Goal: Transaction & Acquisition: Purchase product/service

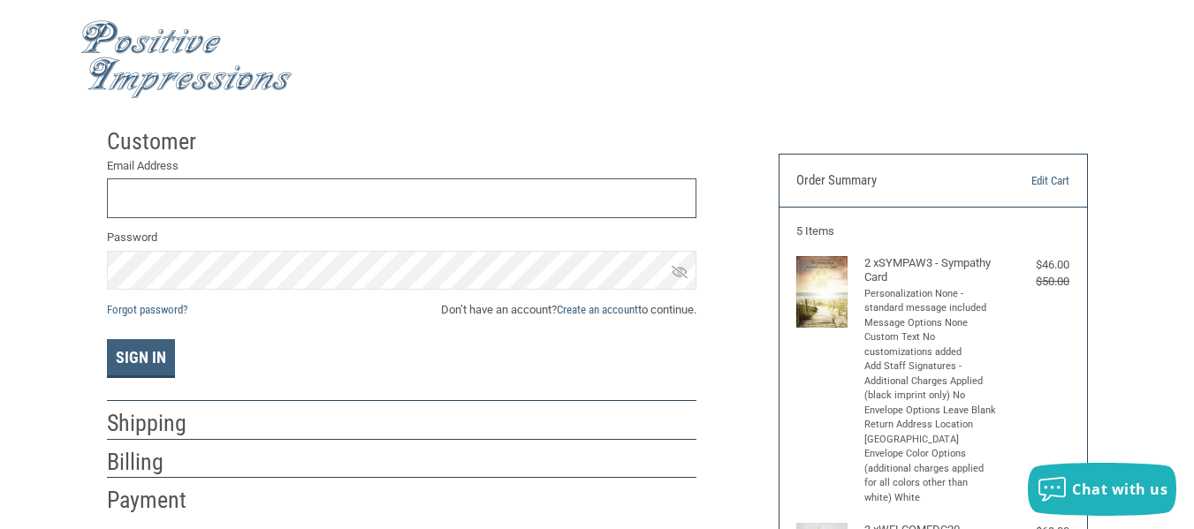
scroll to position [13, 0]
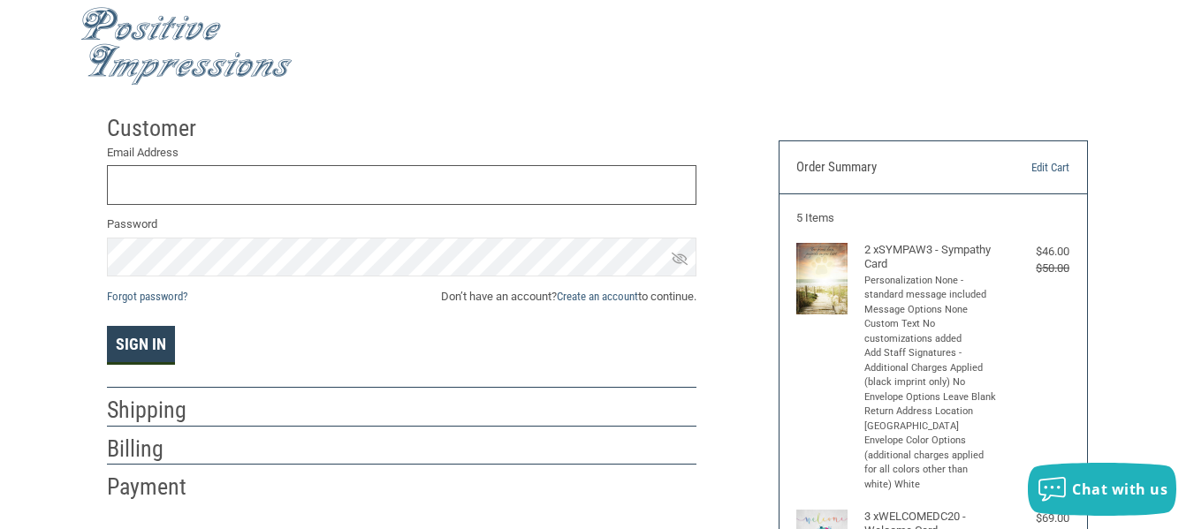
type input "[EMAIL_ADDRESS][DOMAIN_NAME]"
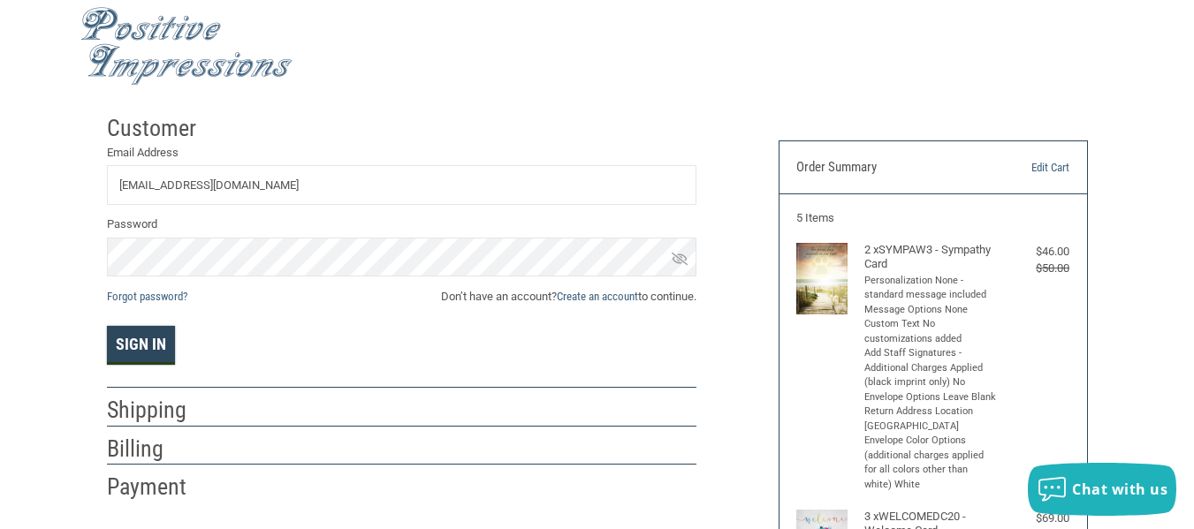
click at [155, 338] on button "Sign In" at bounding box center [141, 345] width 68 height 39
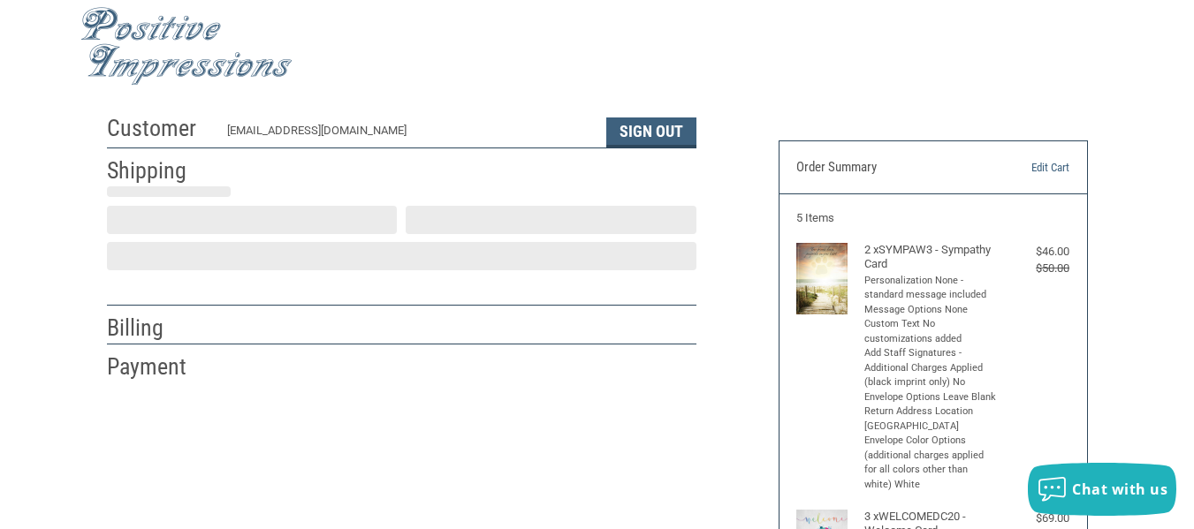
scroll to position [57, 0]
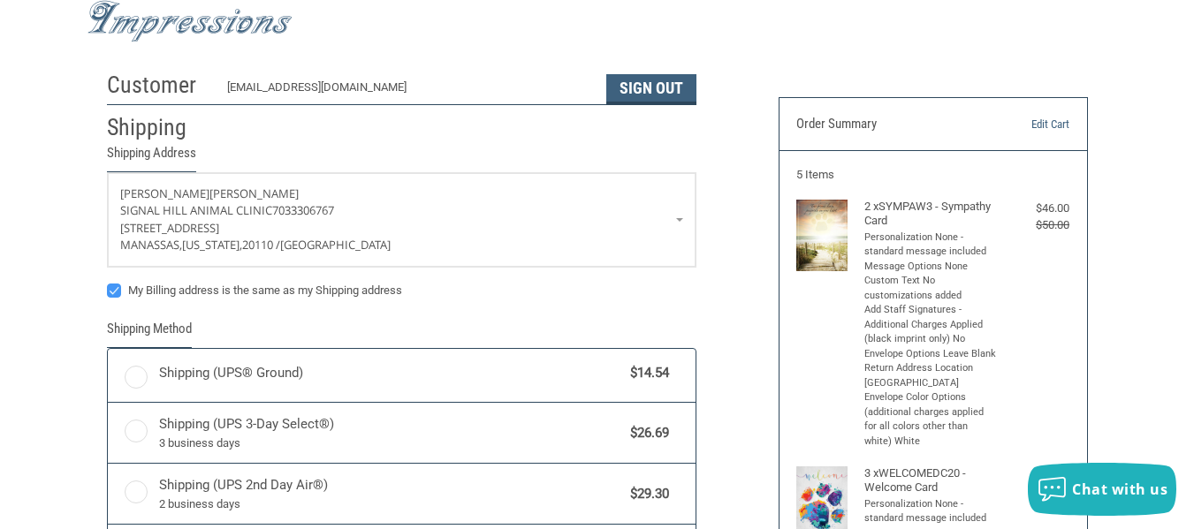
radio input "true"
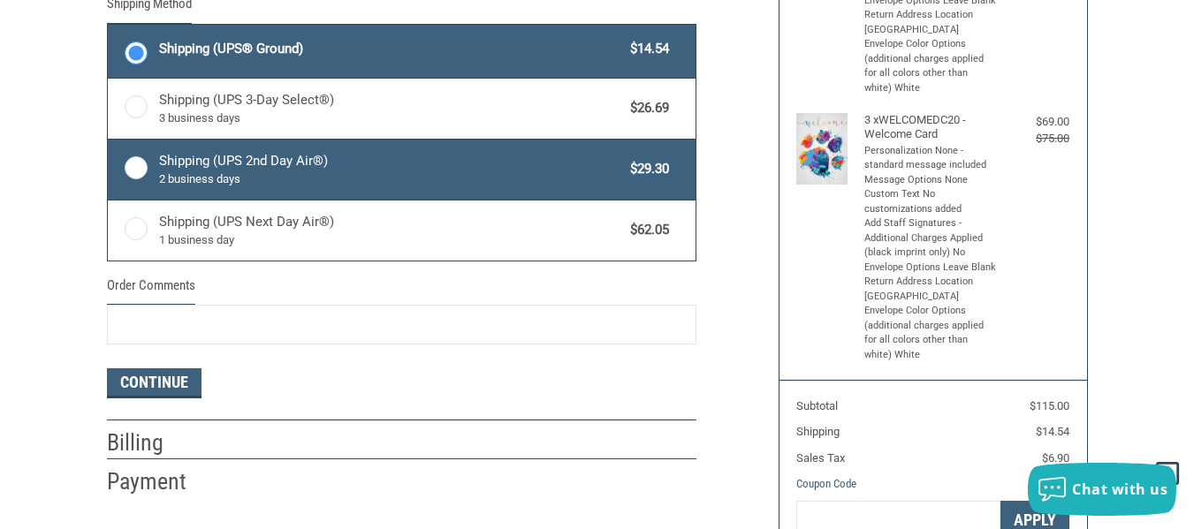
scroll to position [233, 0]
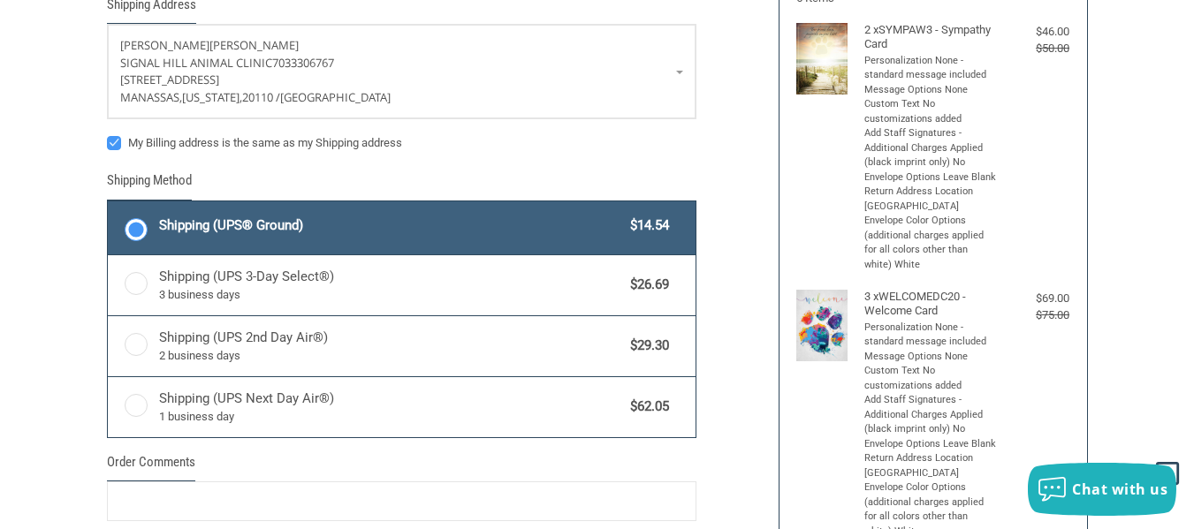
click at [112, 142] on label "My Billing address is the same as my Shipping address" at bounding box center [402, 143] width 590 height 14
click at [108, 135] on input "My Billing address is the same as my Shipping address" at bounding box center [107, 134] width 1 height 1
checkbox input "false"
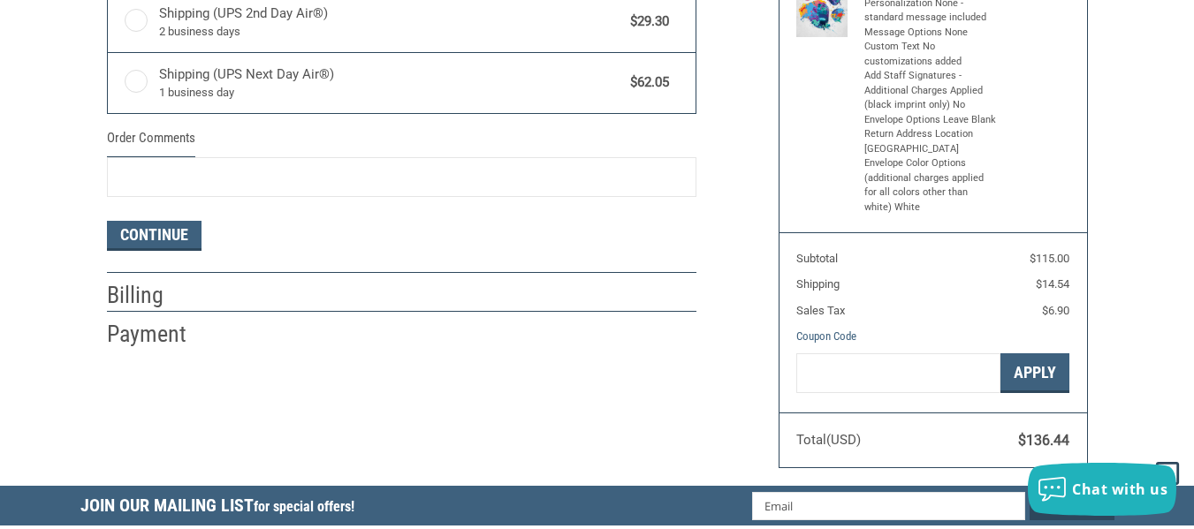
scroll to position [587, 0]
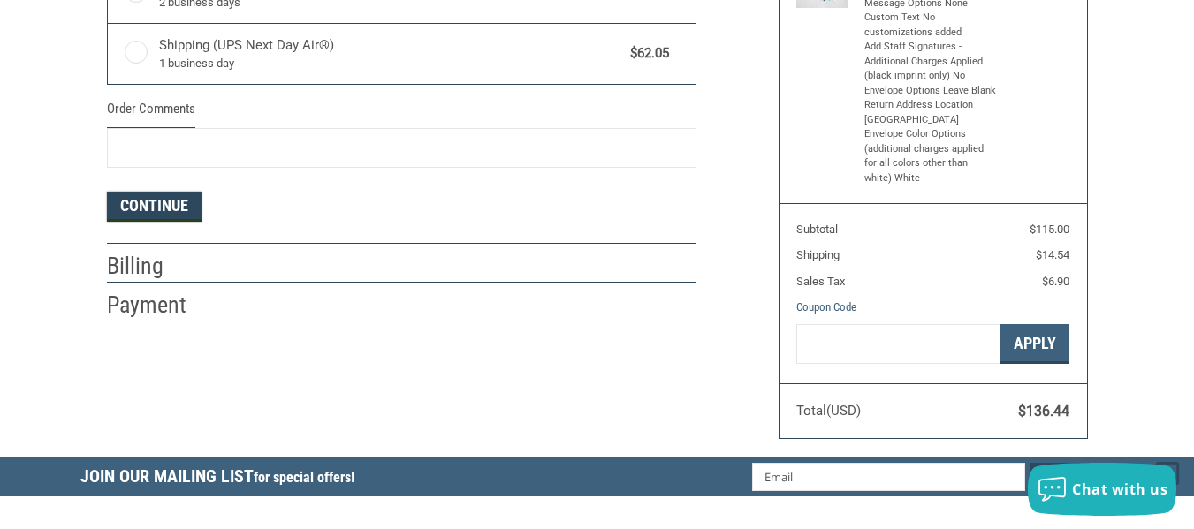
click at [160, 207] on button "Continue" at bounding box center [154, 207] width 95 height 30
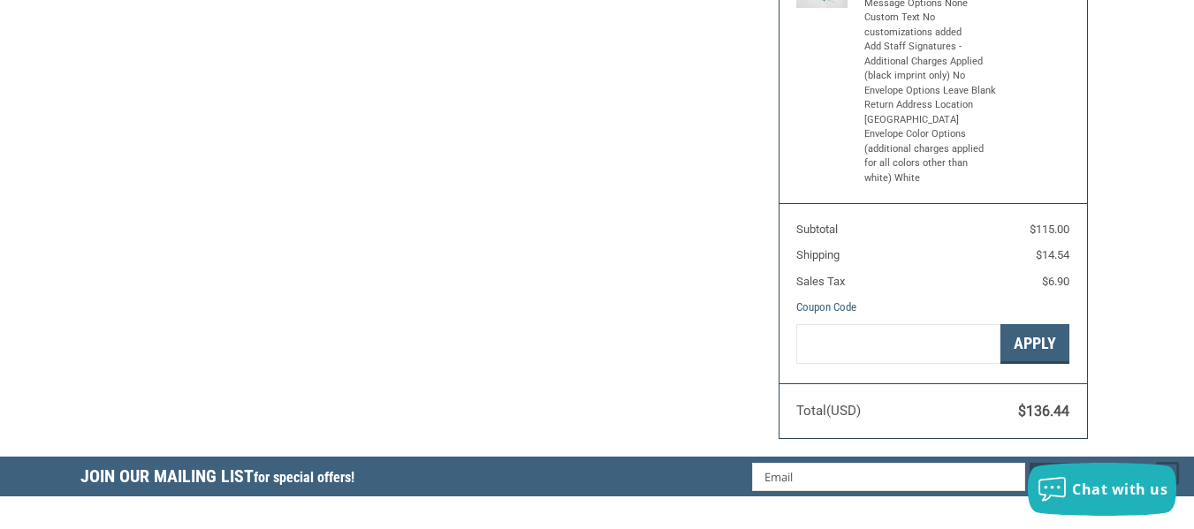
select select "US"
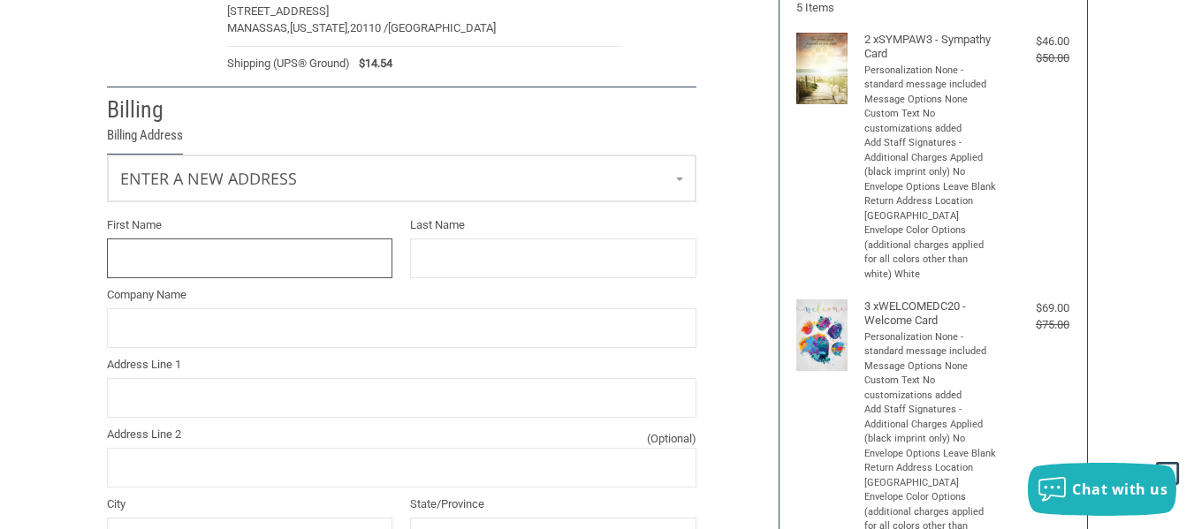
scroll to position [206, 0]
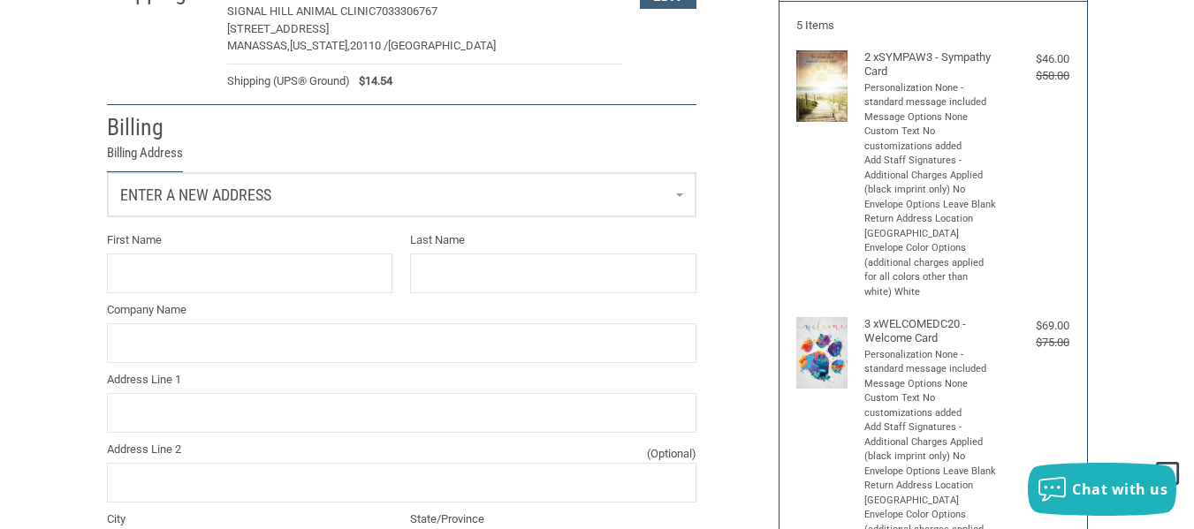
click at [255, 211] on link "Enter a new address" at bounding box center [402, 194] width 588 height 43
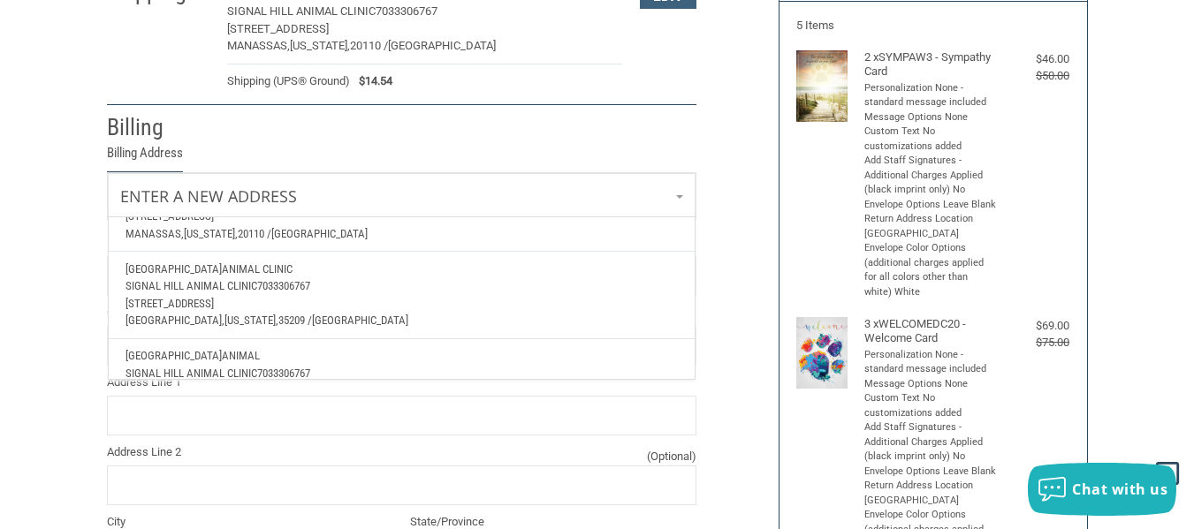
scroll to position [177, 0]
click at [214, 302] on span "[STREET_ADDRESS]" at bounding box center [170, 301] width 88 height 13
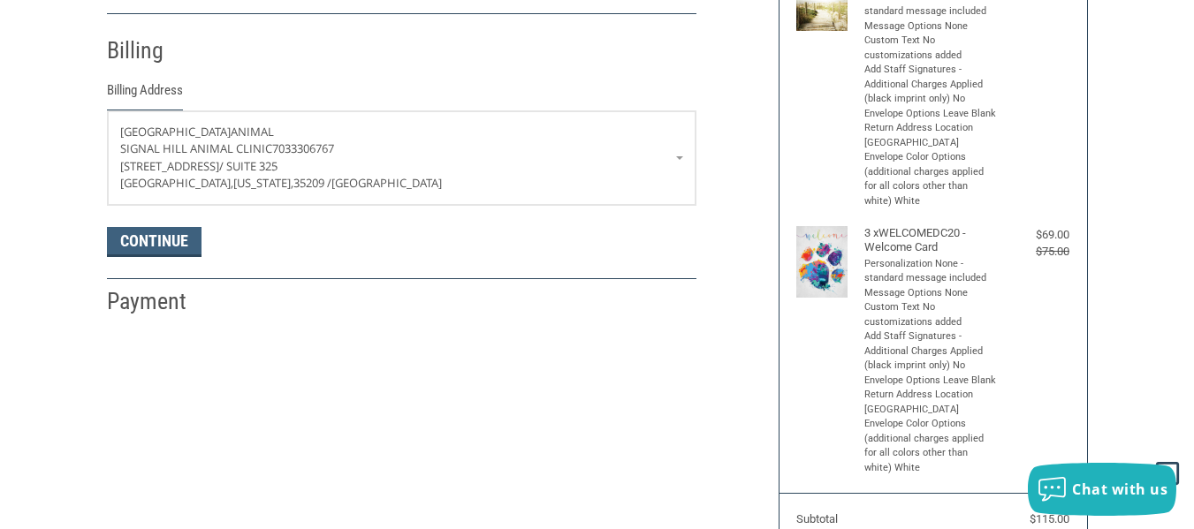
scroll to position [383, 0]
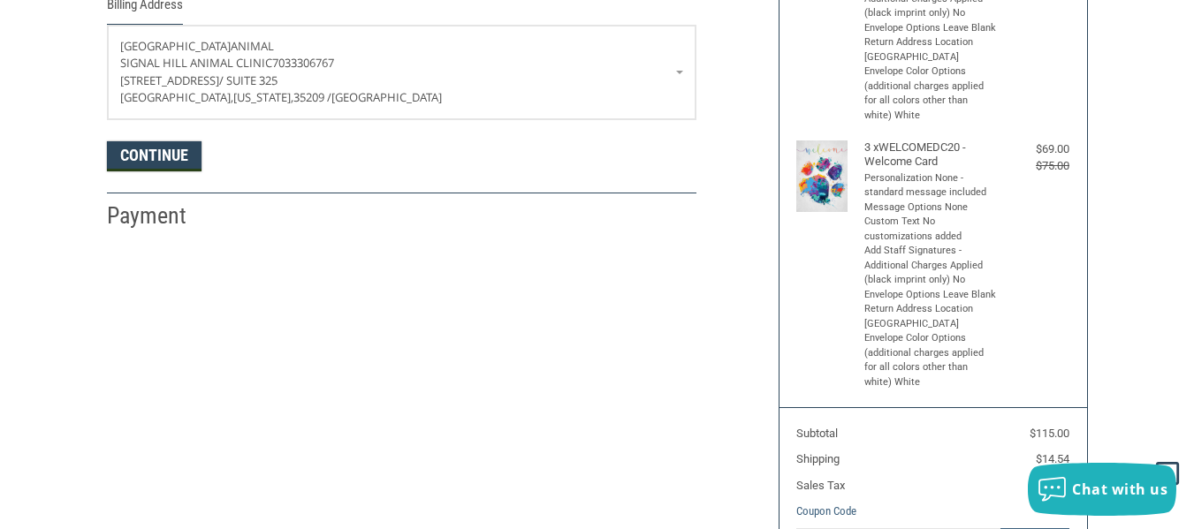
click at [167, 160] on button "Continue" at bounding box center [154, 156] width 95 height 30
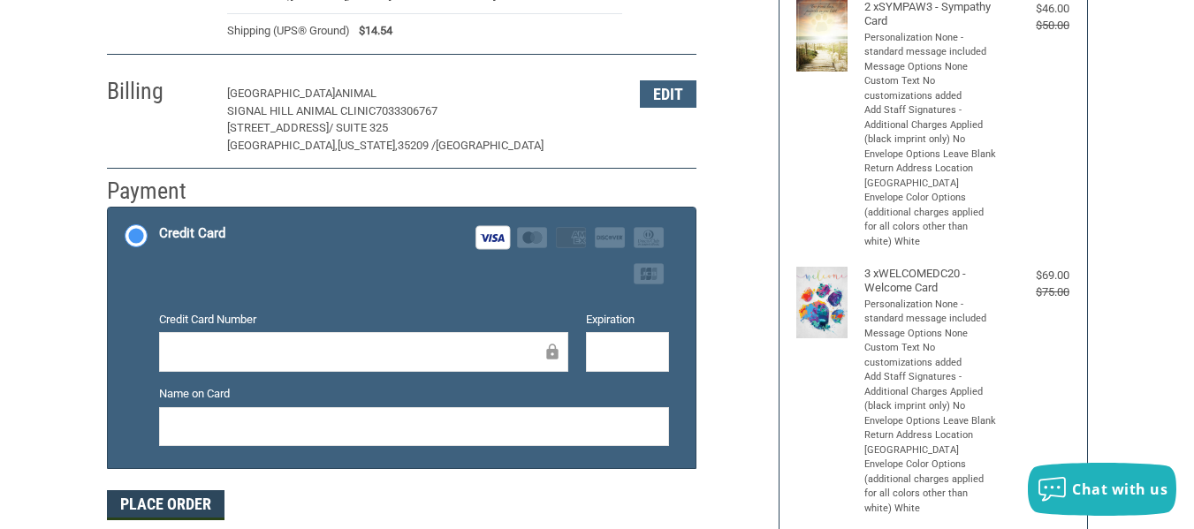
scroll to position [265, 0]
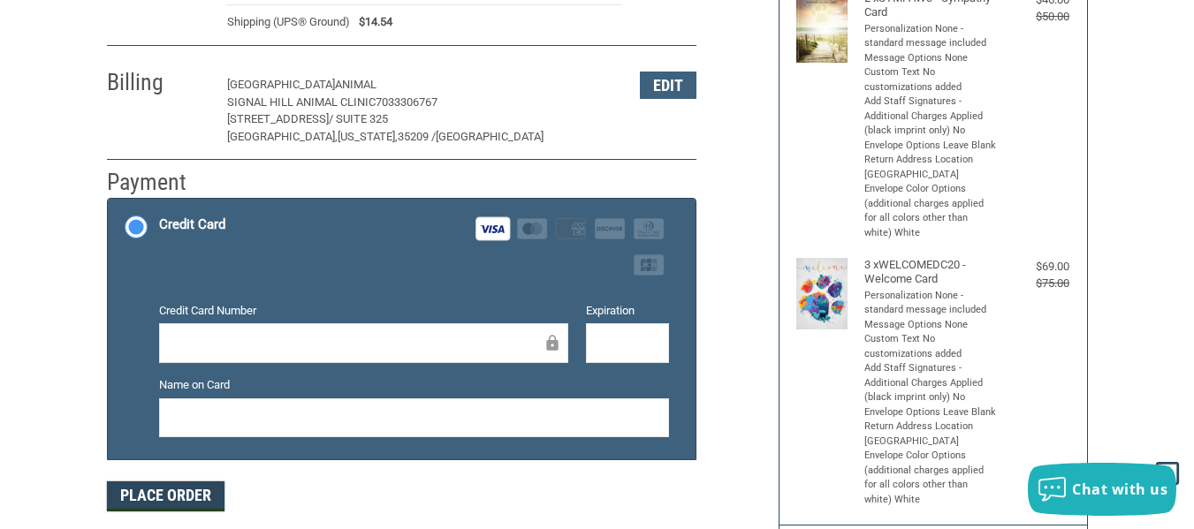
click at [130, 491] on button "Place Order" at bounding box center [166, 497] width 118 height 30
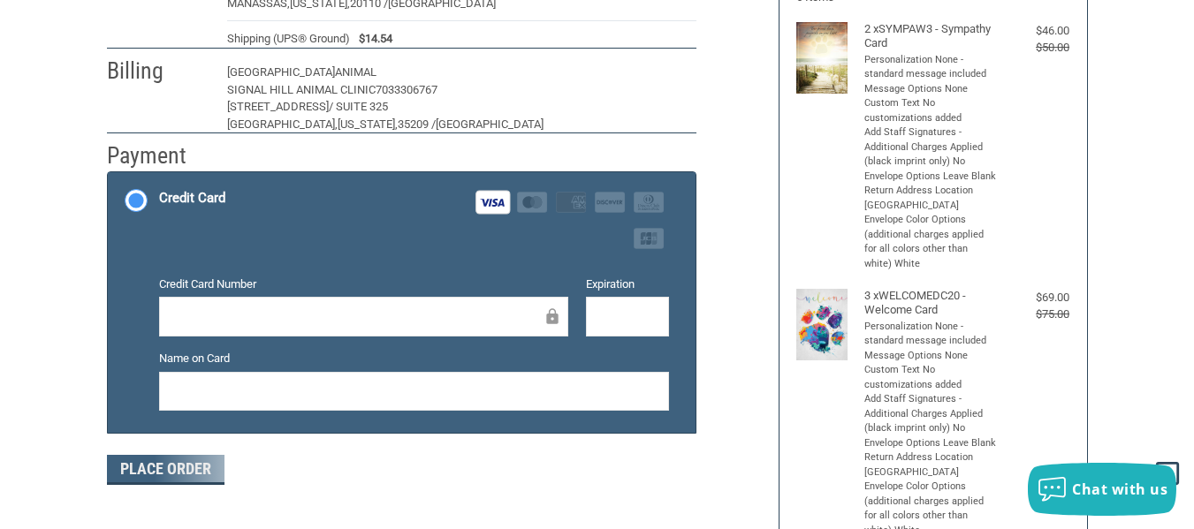
scroll to position [354, 0]
